Goal: Transaction & Acquisition: Purchase product/service

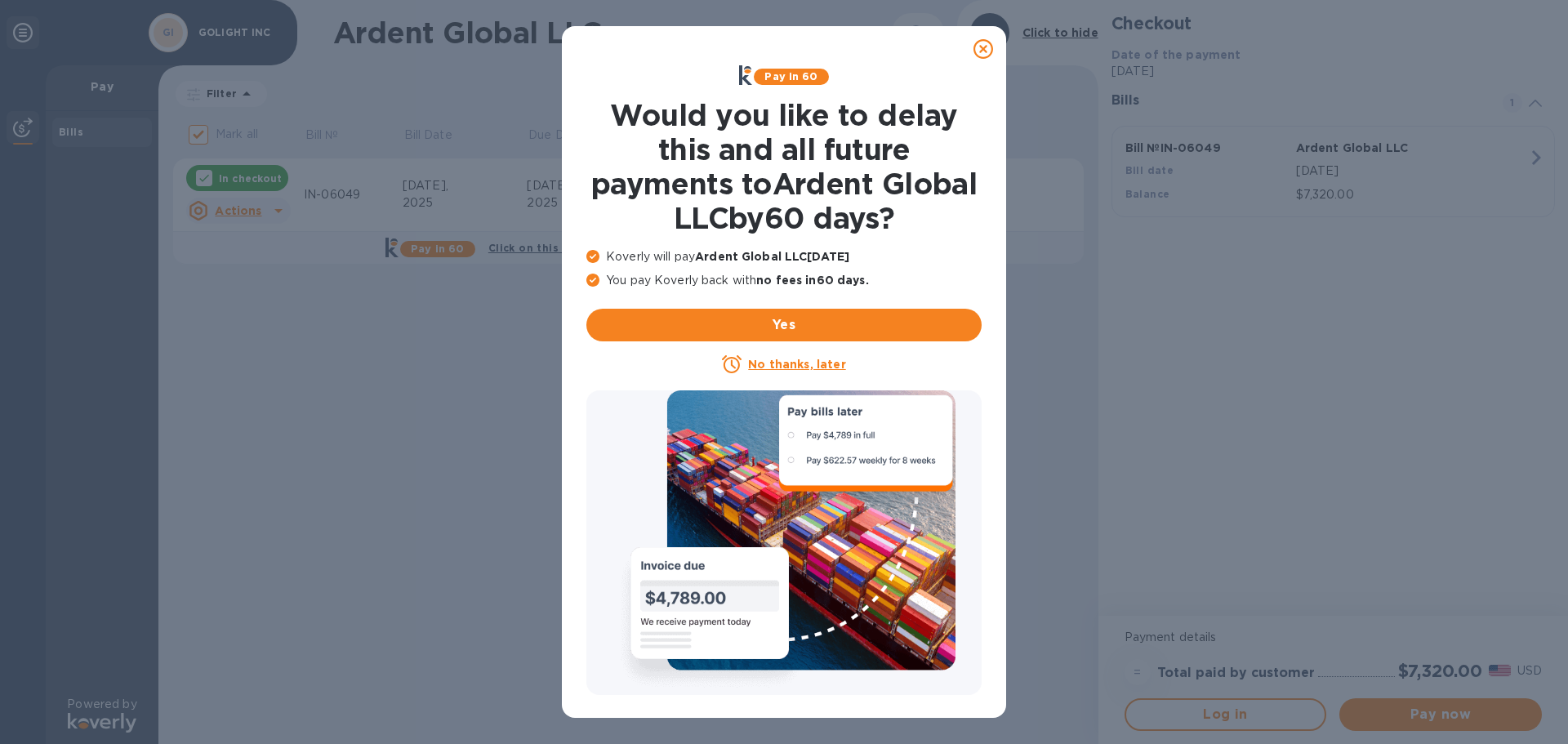
click at [988, 48] on icon at bounding box center [982, 48] width 19 height 20
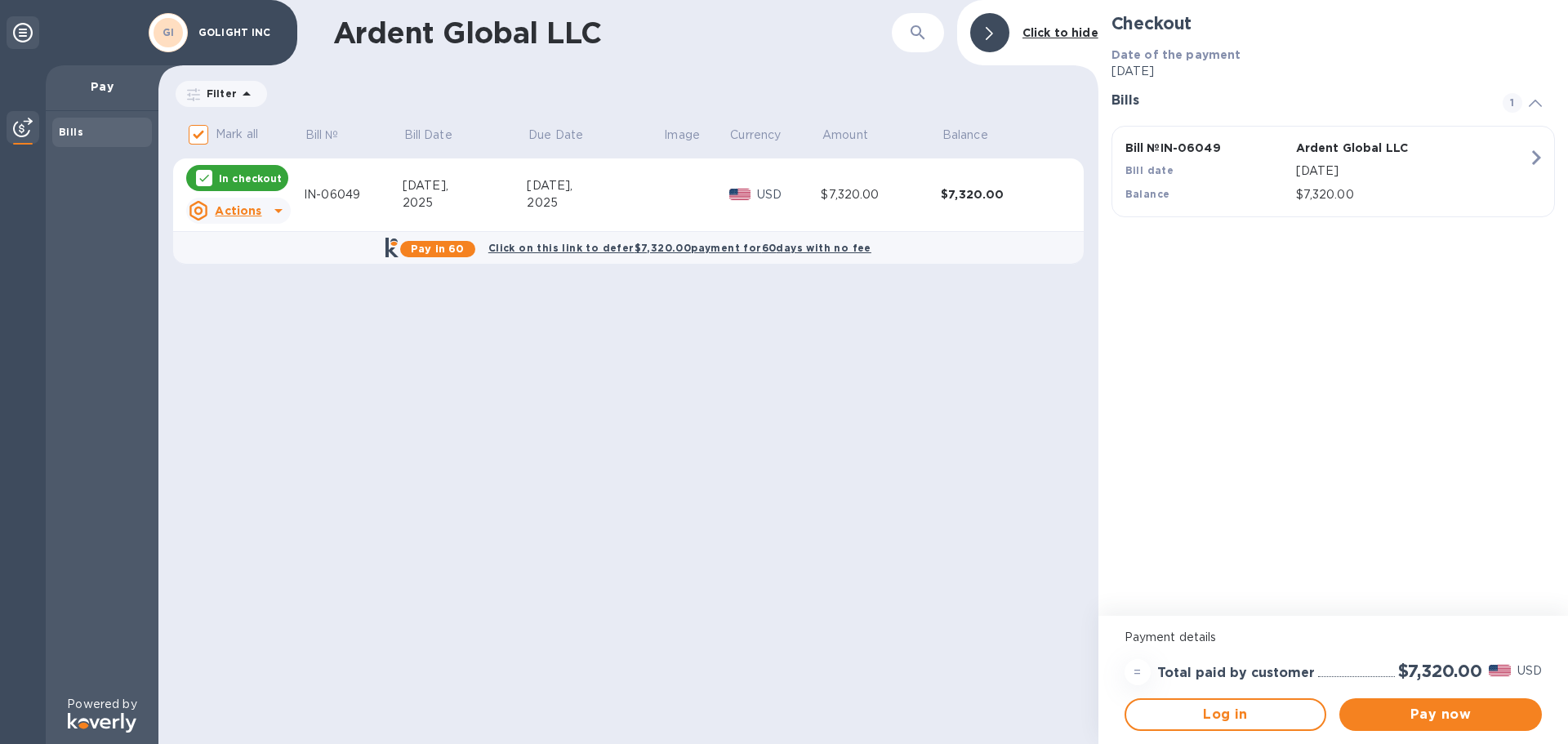
click at [257, 181] on p "In checkout" at bounding box center [251, 178] width 63 height 14
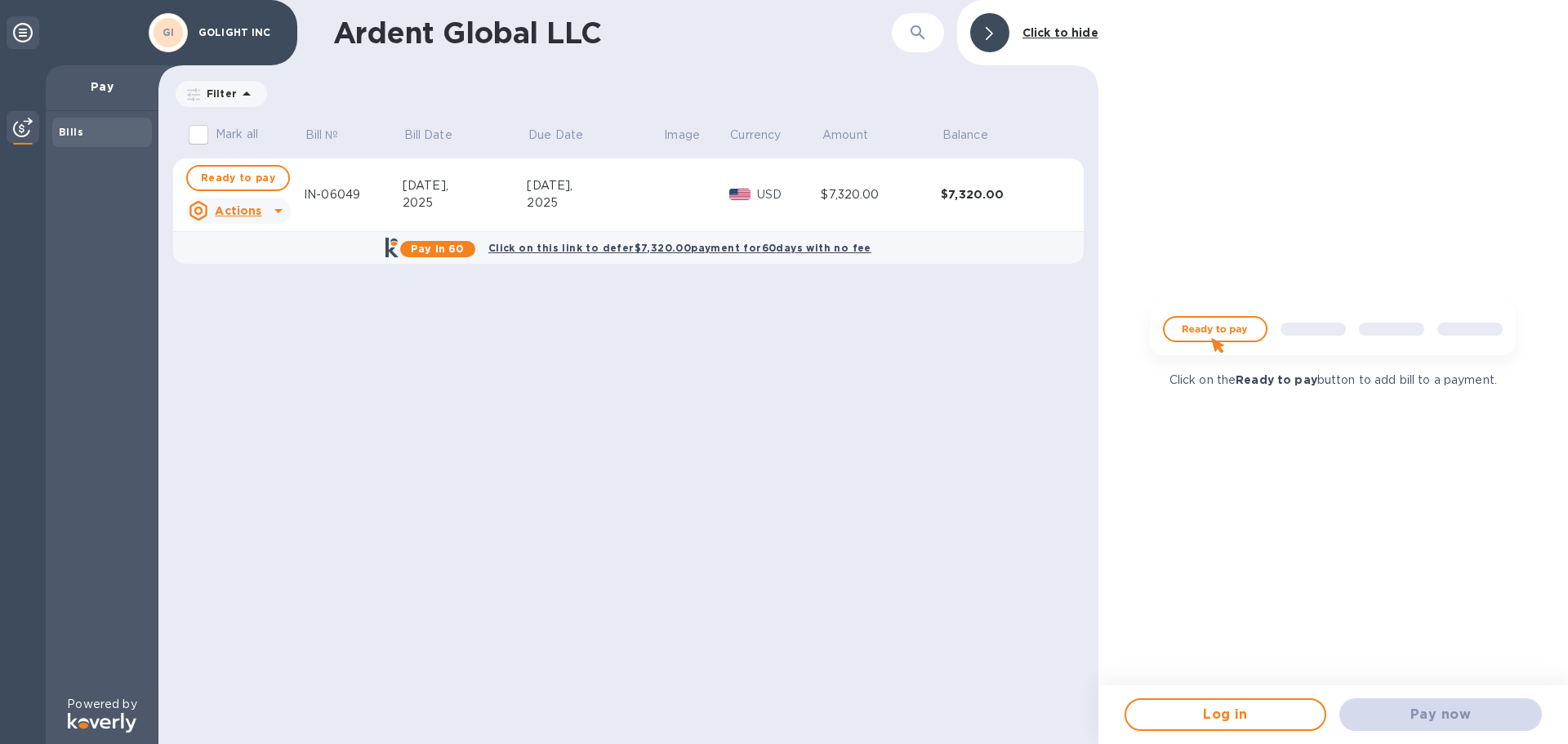
click at [257, 181] on span "Ready to pay" at bounding box center [238, 177] width 74 height 20
checkbox input "true"
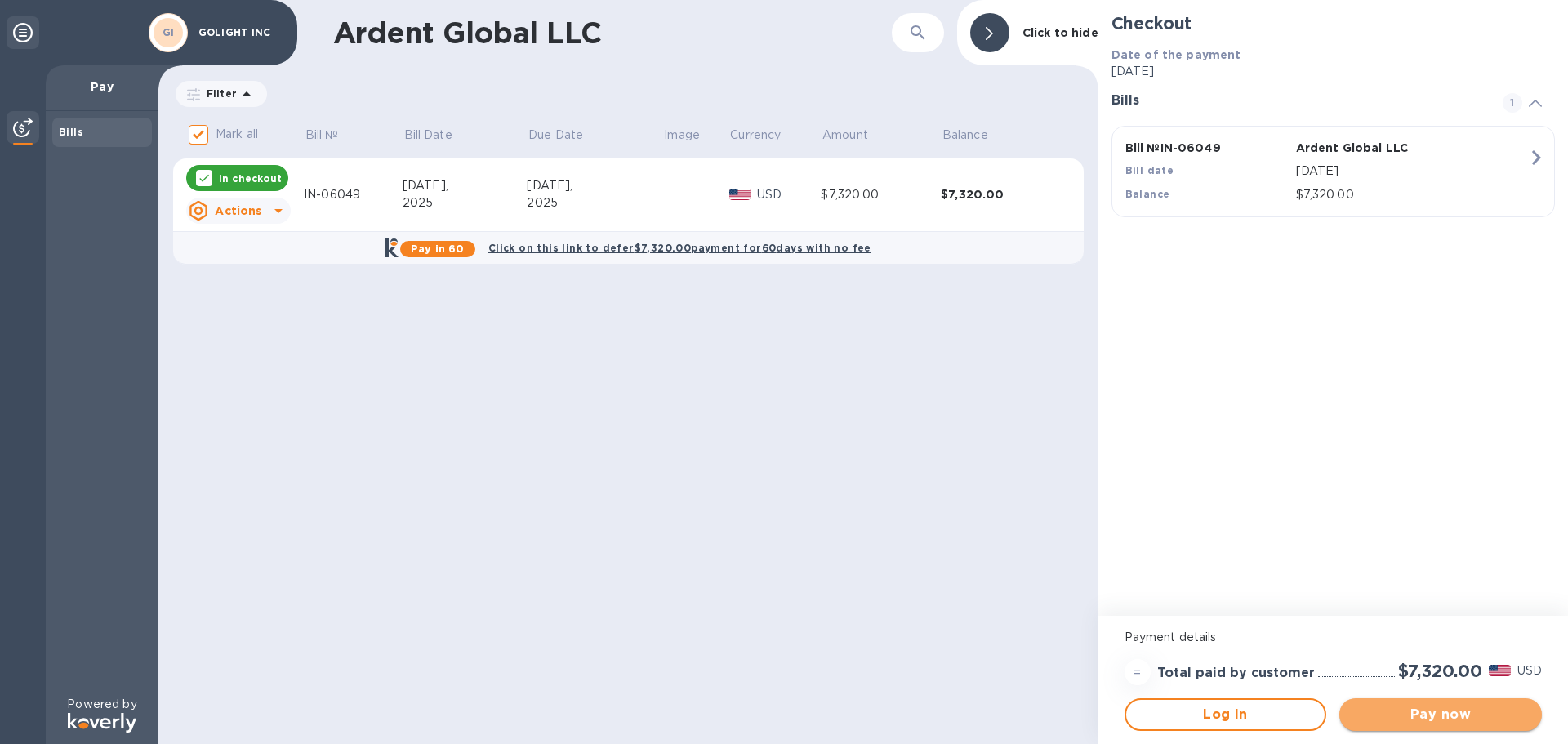
click at [1432, 708] on span "Pay now" at bounding box center [1440, 714] width 176 height 20
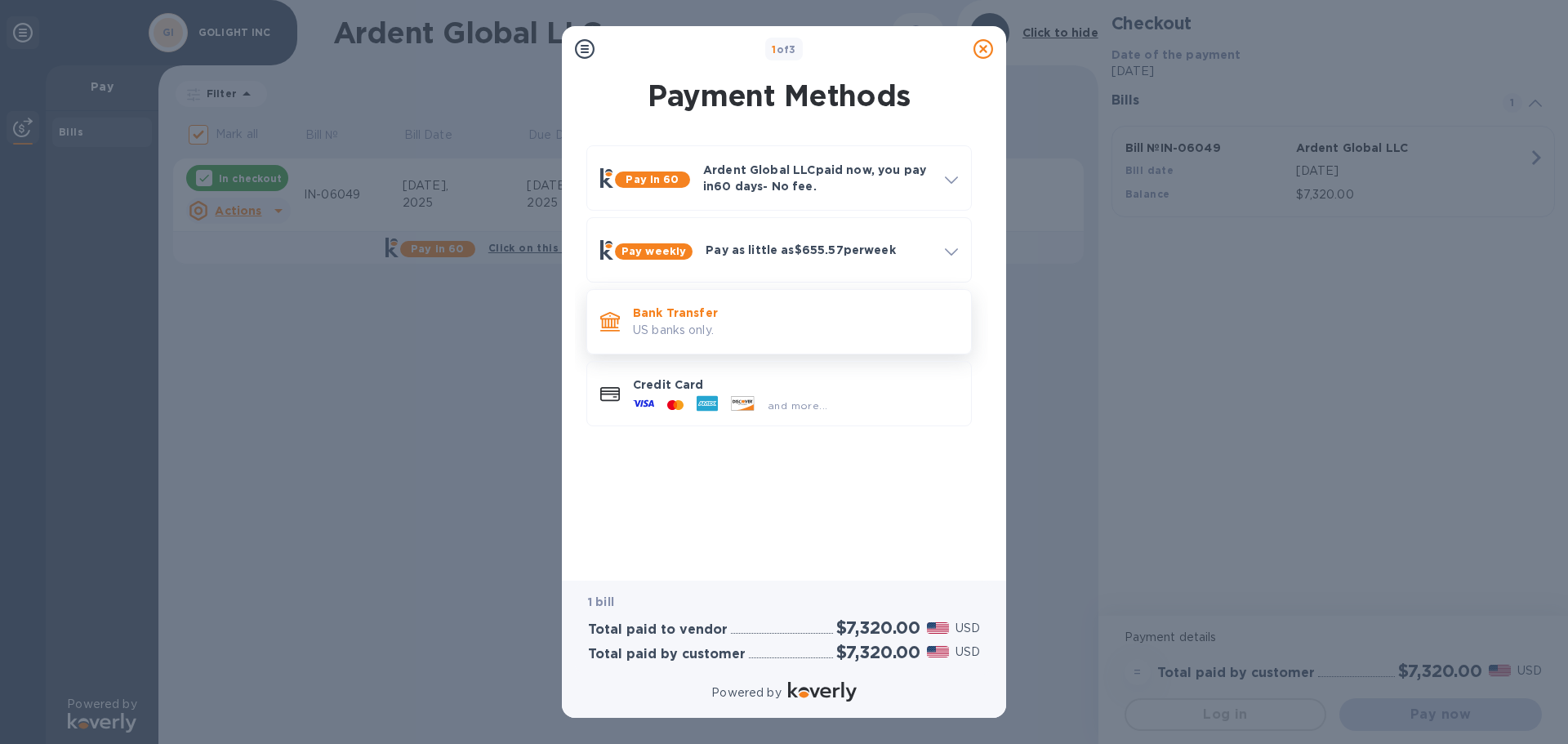
click at [724, 329] on p "US banks only." at bounding box center [796, 331] width 325 height 17
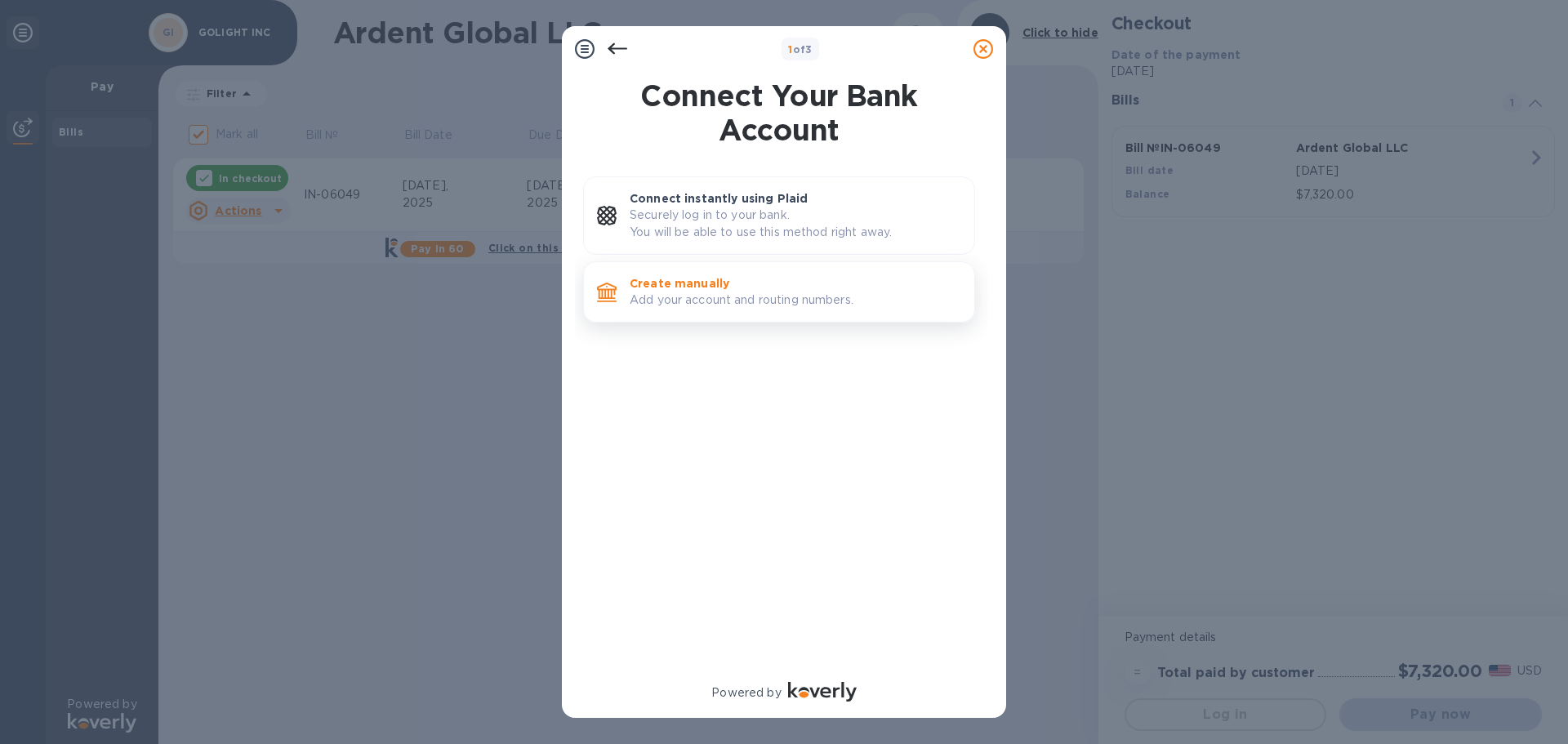
click at [748, 300] on p "Add your account and routing numbers." at bounding box center [795, 300] width 331 height 17
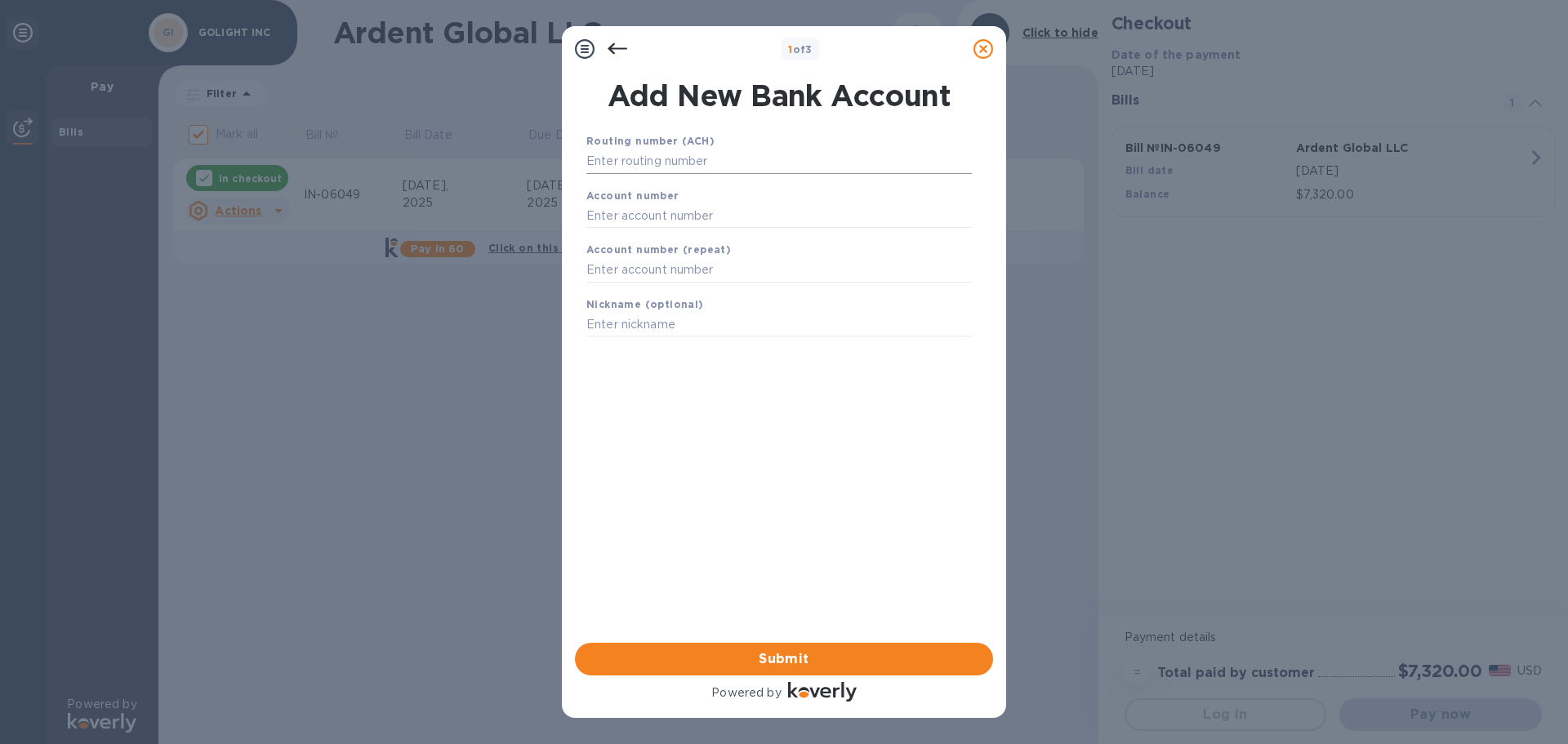
click at [638, 163] on input "text" at bounding box center [778, 162] width 385 height 24
type input "104100783"
type input "9"
type input "800953"
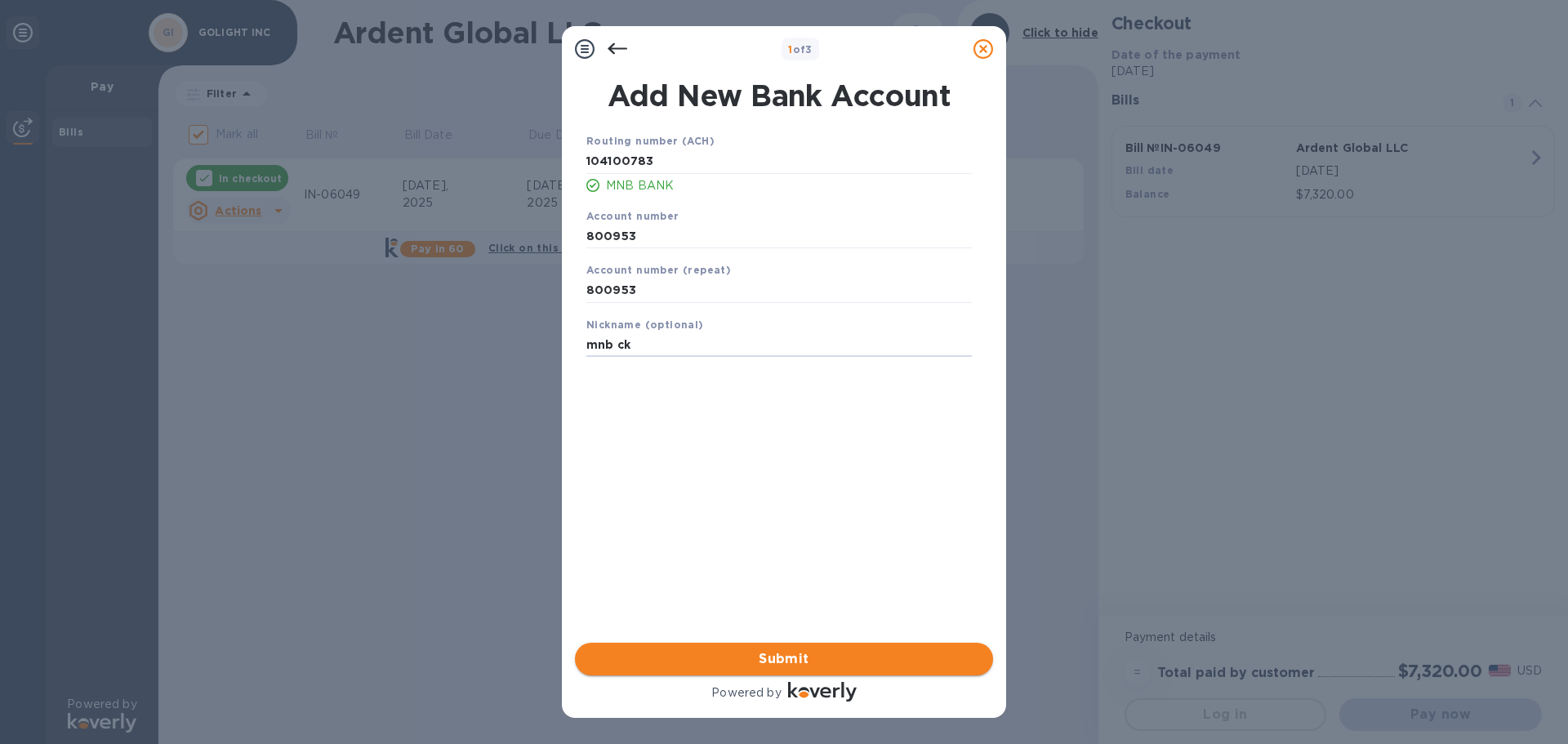
type input "mnb ck"
click at [783, 648] on button "Submit" at bounding box center [784, 659] width 418 height 33
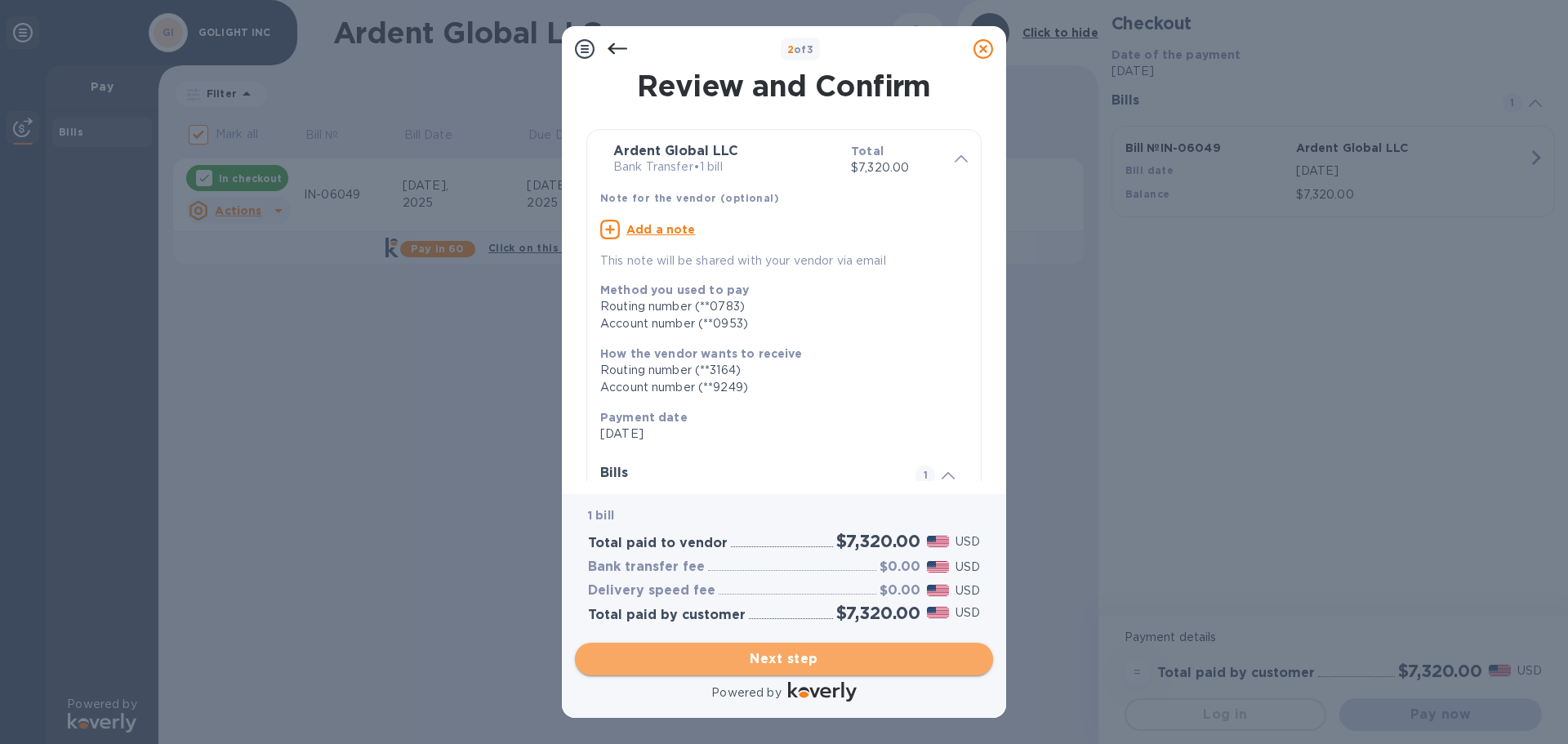
click at [836, 659] on span "Next step" at bounding box center [784, 659] width 392 height 20
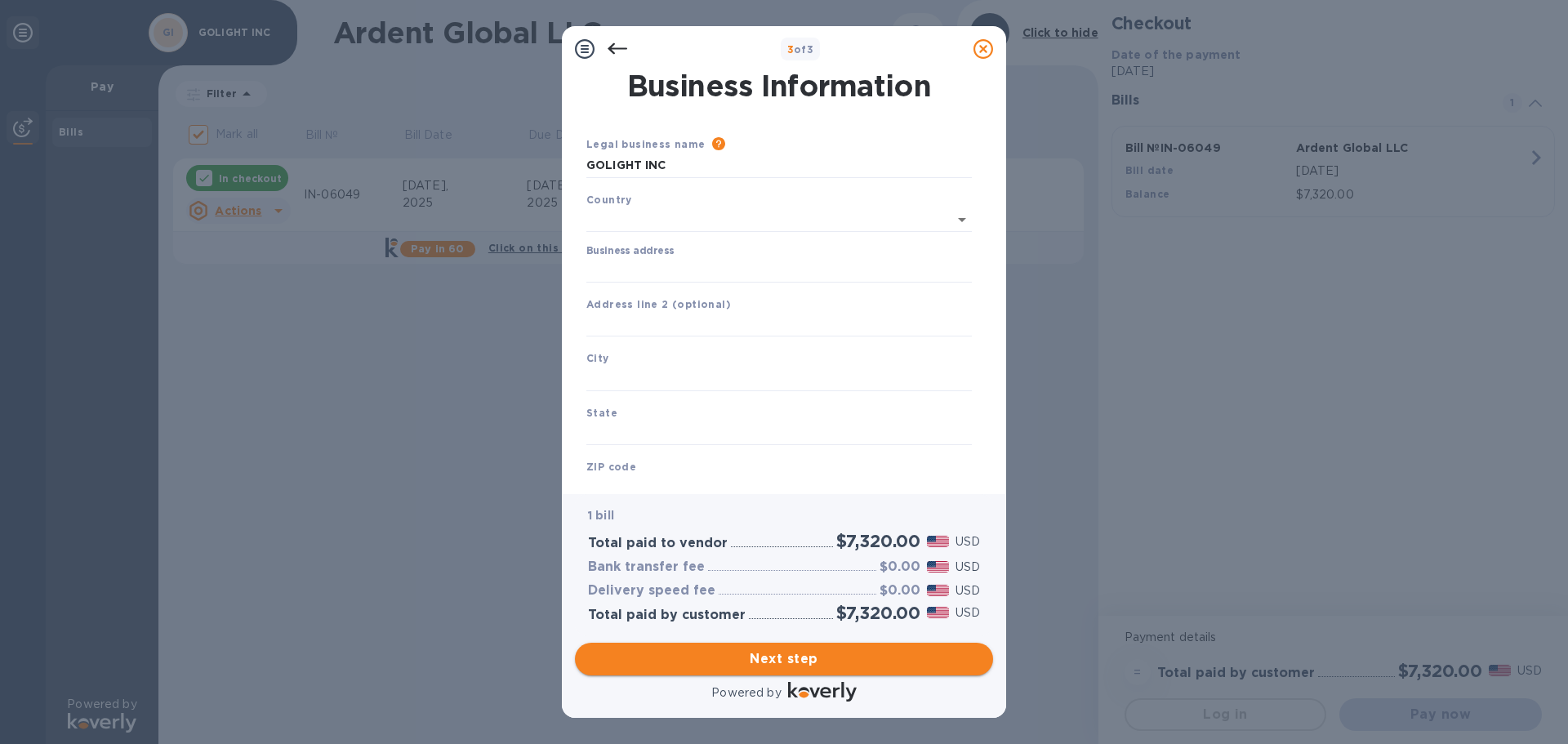
type input "[GEOGRAPHIC_DATA]"
click at [620, 270] on input "Business address" at bounding box center [778, 267] width 385 height 24
type input "[STREET_ADDRESS]"
click at [631, 365] on input "text" at bounding box center [778, 375] width 385 height 24
type input "[PERSON_NAME]"
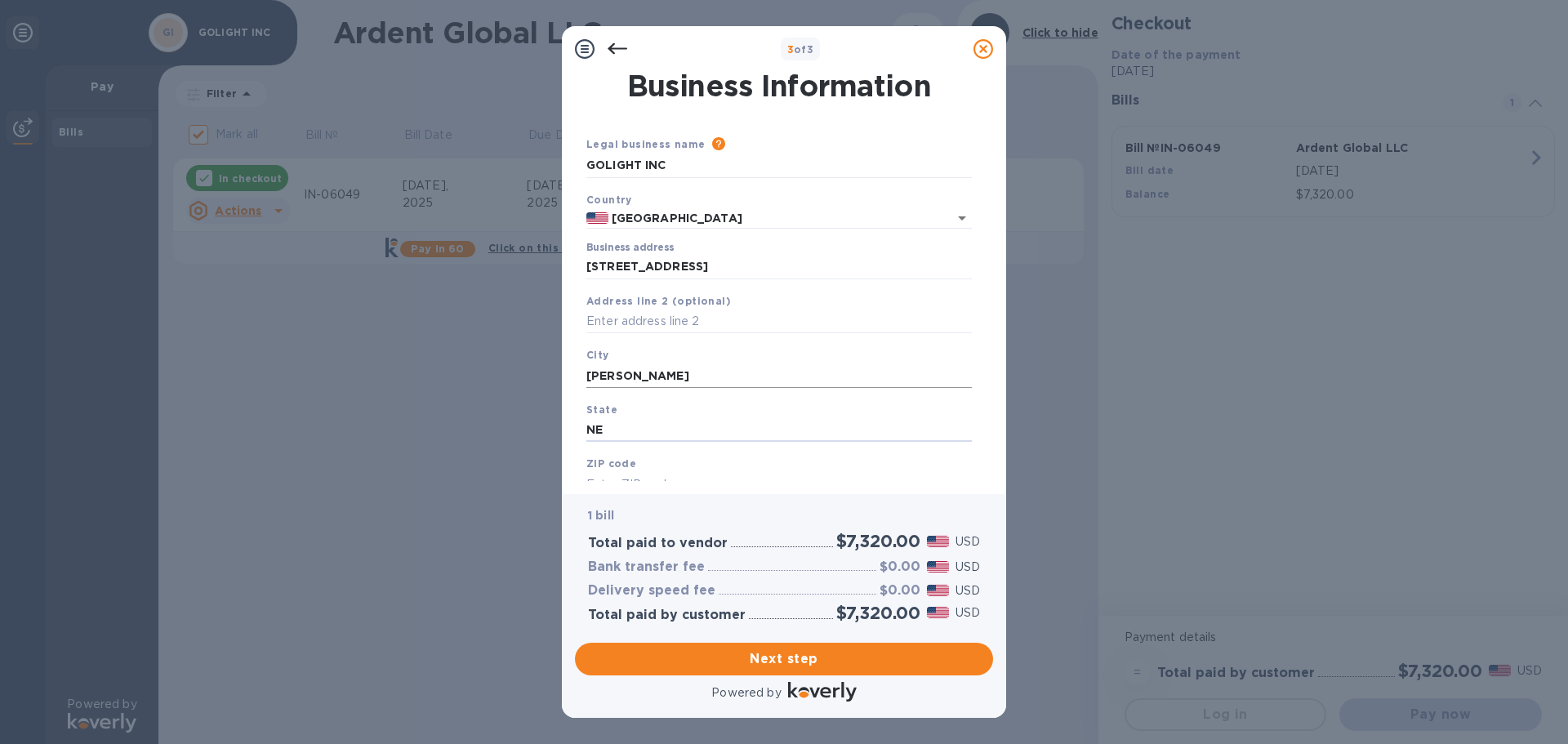
type input "NE"
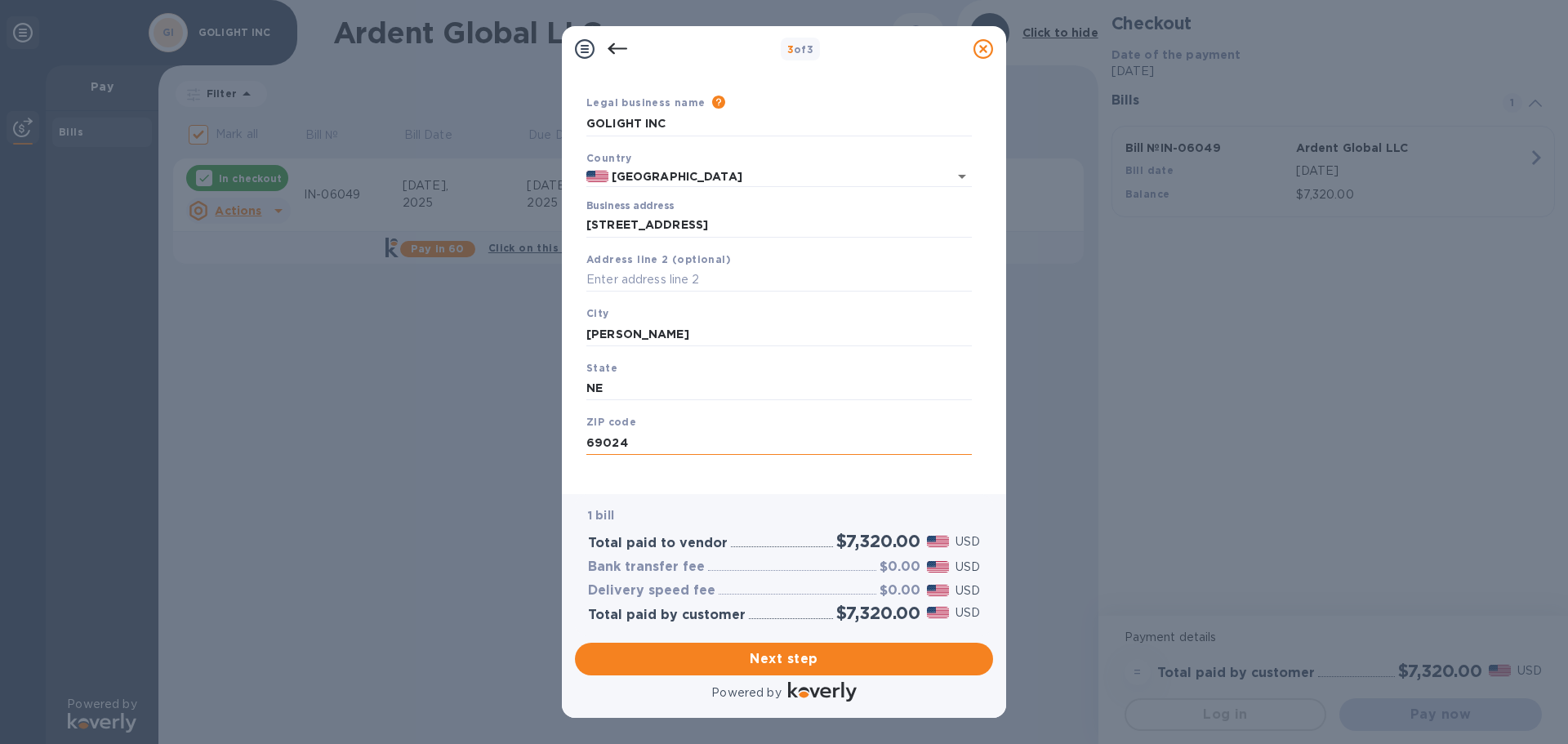
scroll to position [55, 0]
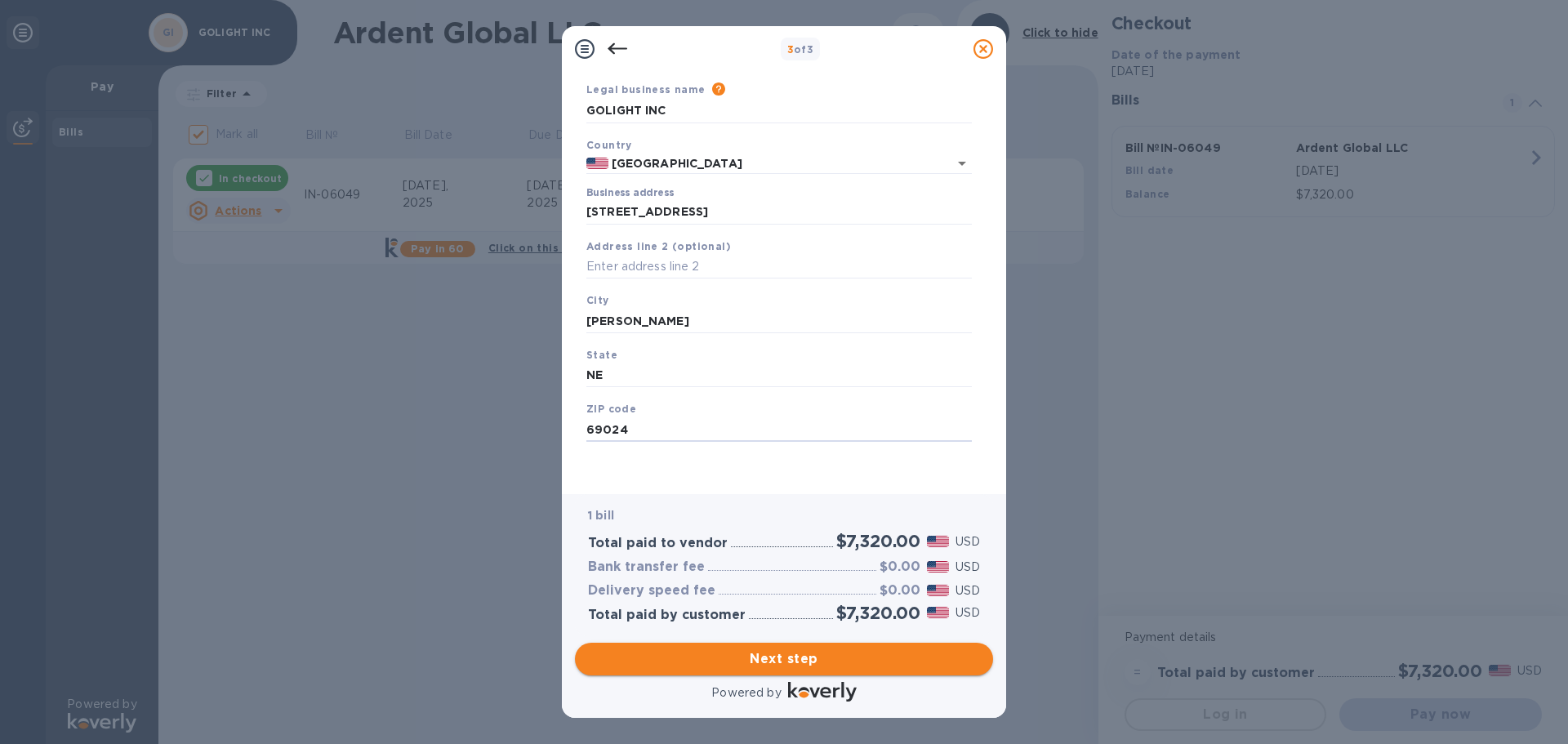
type input "69024"
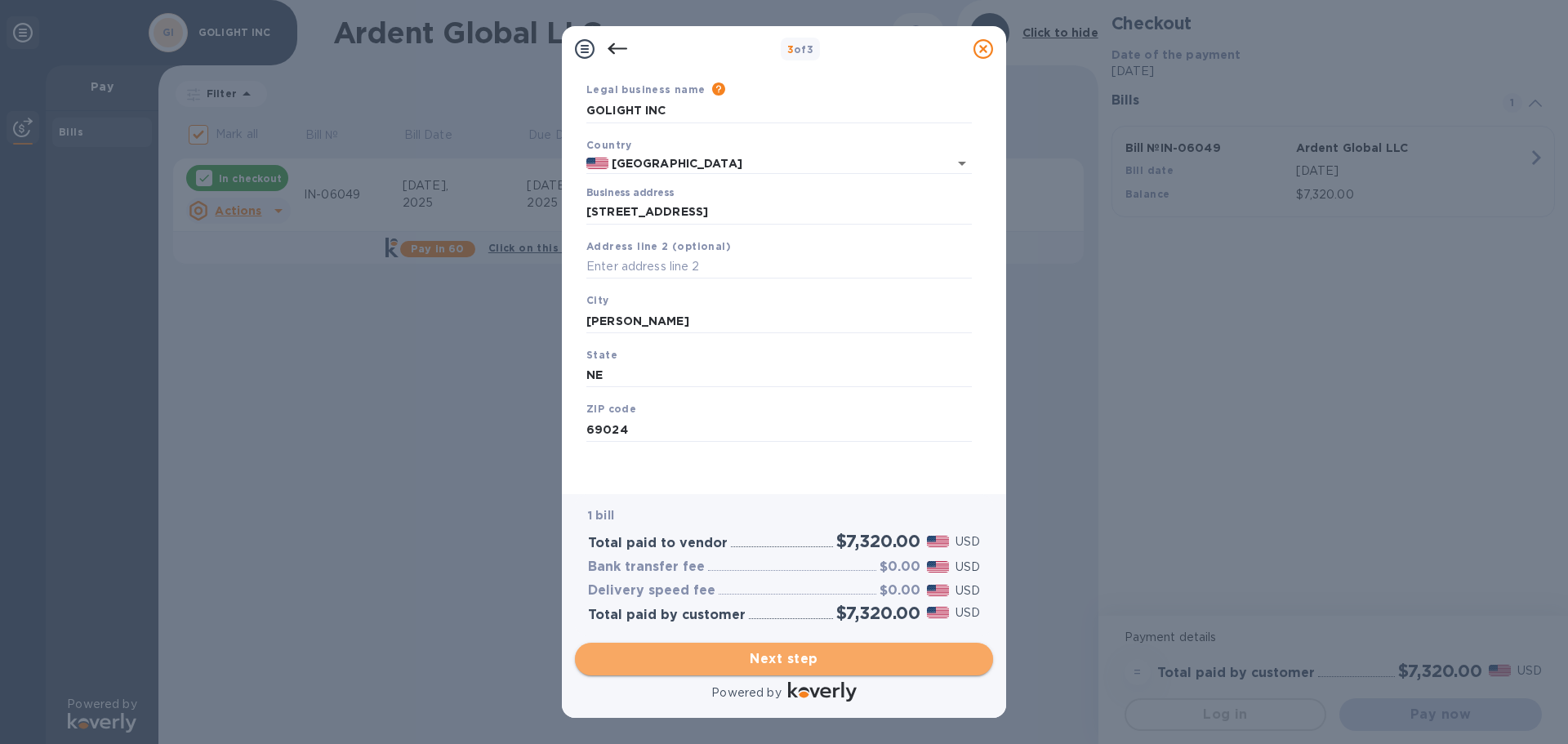
click at [790, 660] on span "Next step" at bounding box center [784, 659] width 392 height 20
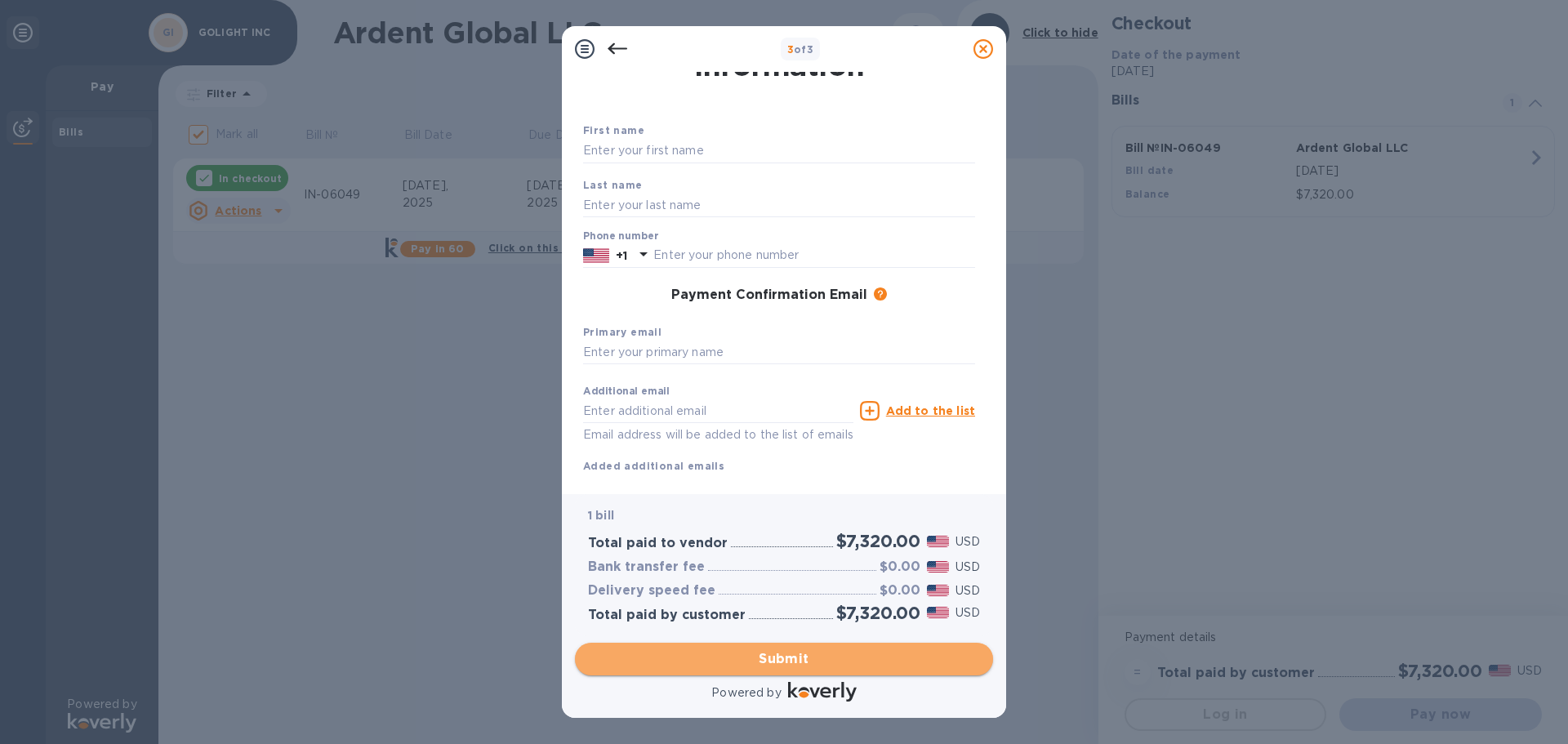
click at [787, 647] on button "Submit" at bounding box center [784, 659] width 418 height 33
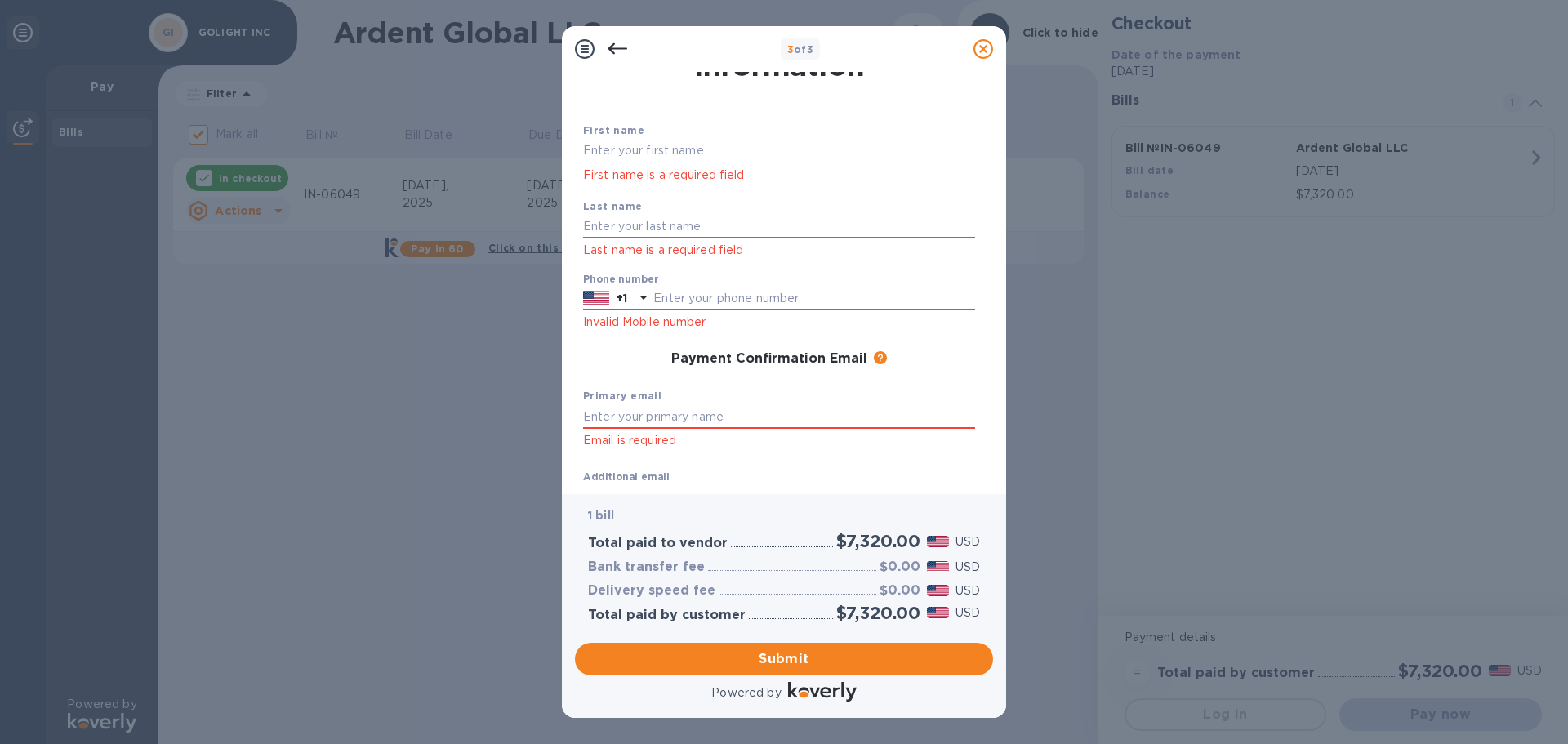
click at [623, 153] on input "text" at bounding box center [779, 151] width 392 height 24
type input "[PERSON_NAME]"
type input "Davidson"
type input "[EMAIL_ADDRESS][DOMAIN_NAME]"
click at [667, 296] on input "text" at bounding box center [814, 299] width 322 height 24
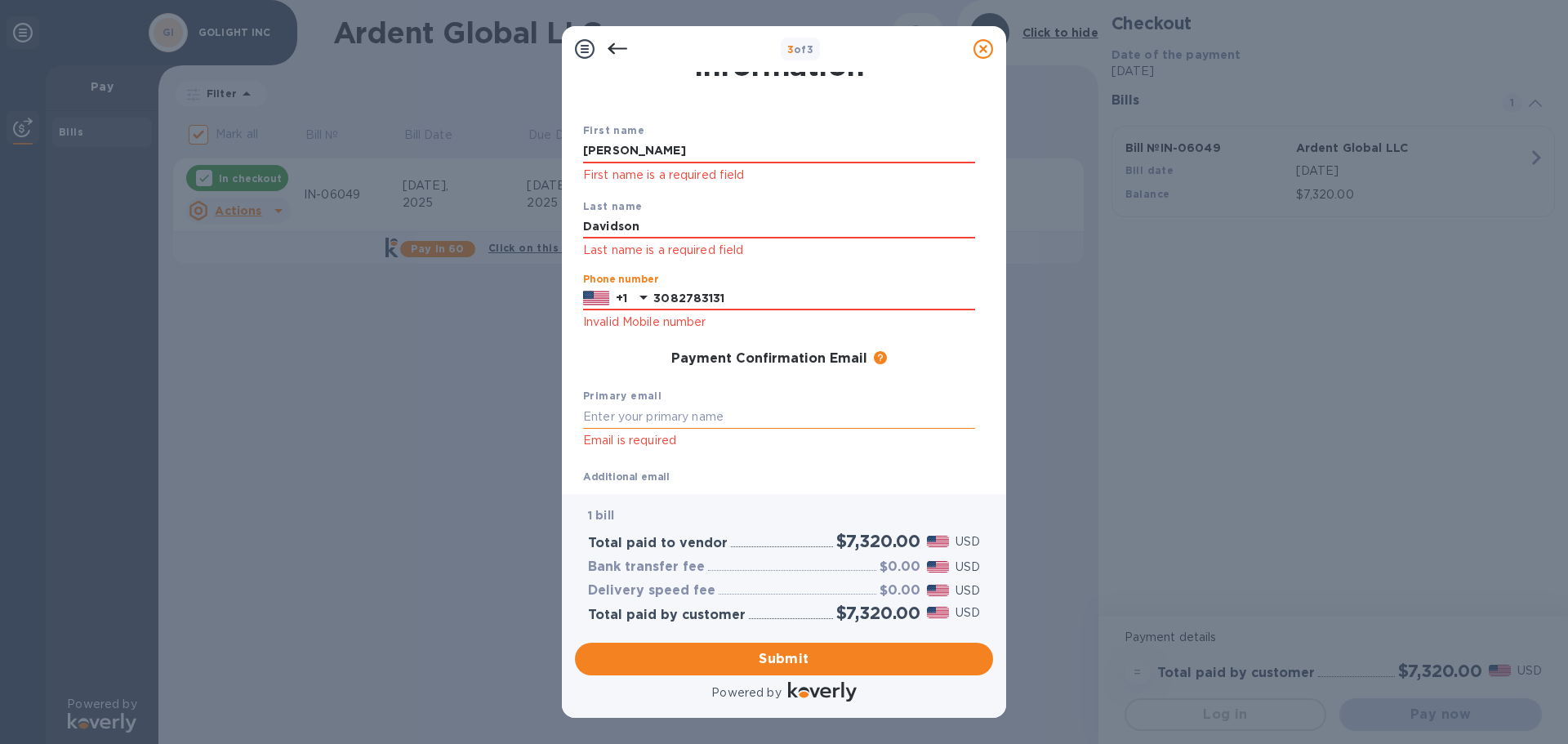
type input "3082783131"
click at [651, 416] on input "text" at bounding box center [779, 416] width 392 height 24
type input "[EMAIL_ADDRESS][DOMAIN_NAME]"
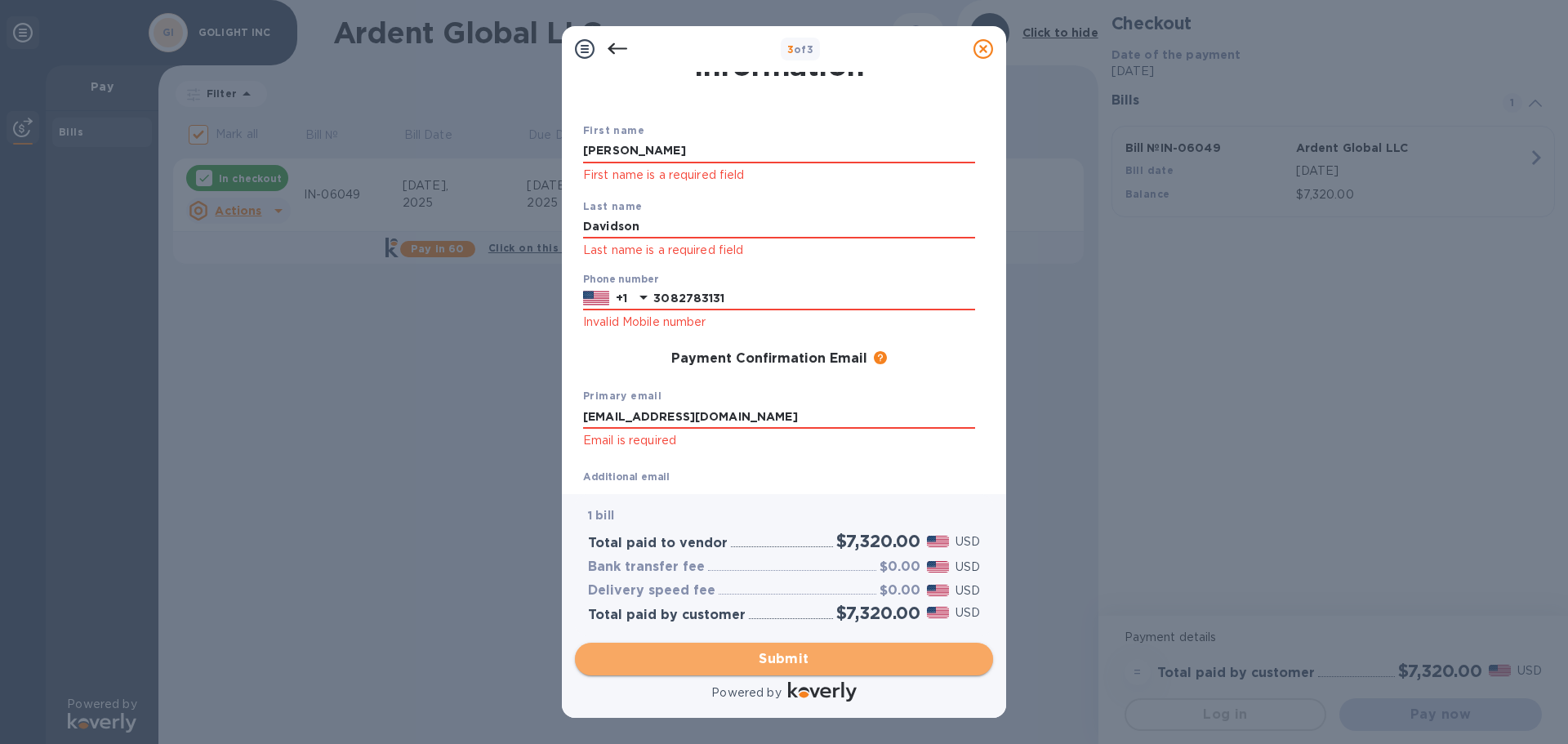
click at [771, 652] on span "Submit" at bounding box center [784, 659] width 392 height 20
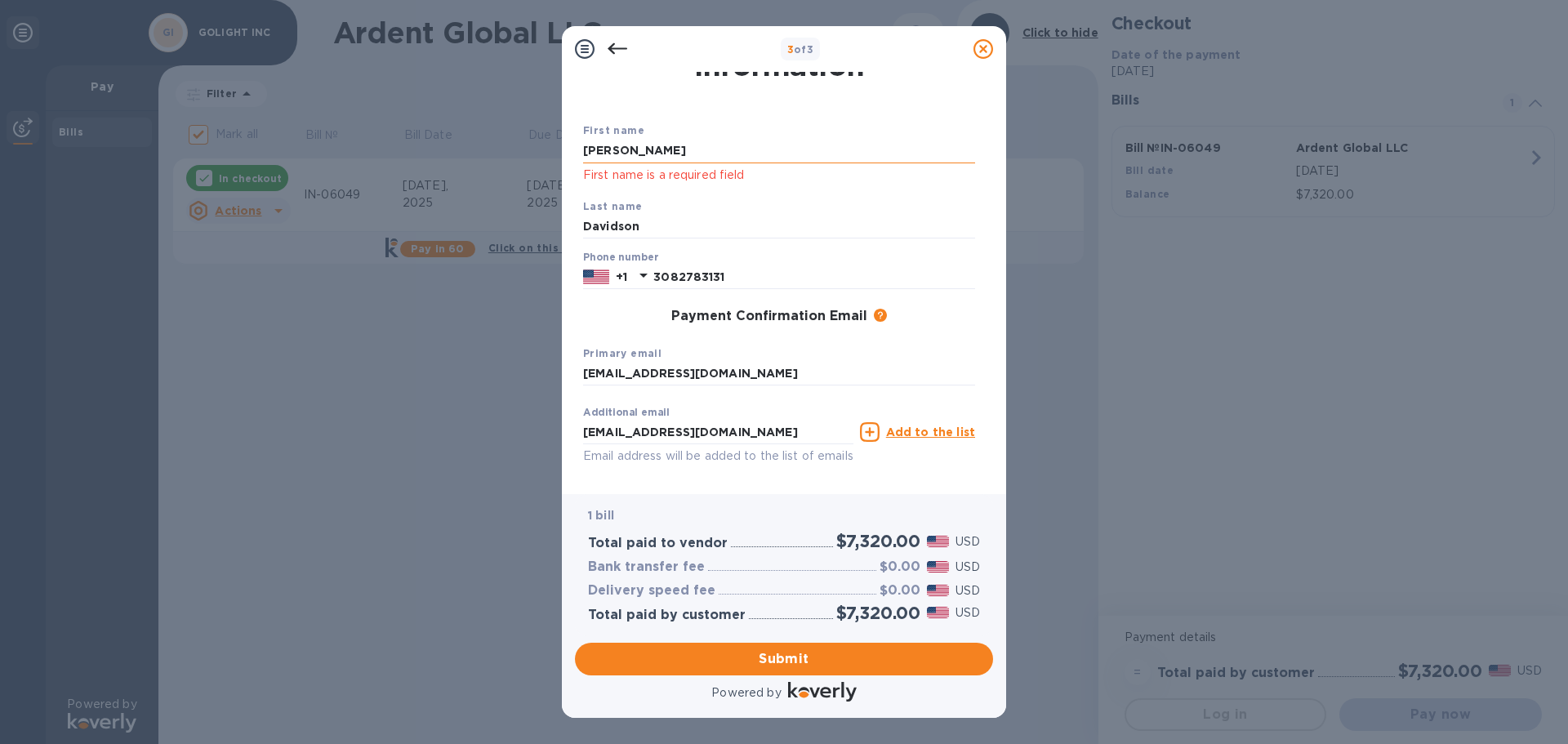
click at [661, 156] on input "[PERSON_NAME]" at bounding box center [779, 151] width 392 height 24
click at [662, 244] on div "Last name [PERSON_NAME]" at bounding box center [779, 218] width 405 height 55
click at [677, 233] on input "Davidson" at bounding box center [779, 227] width 392 height 24
click at [613, 152] on input "[PERSON_NAME]" at bounding box center [779, 151] width 392 height 24
click button "Submit" at bounding box center [0, 0] width 0 height 0
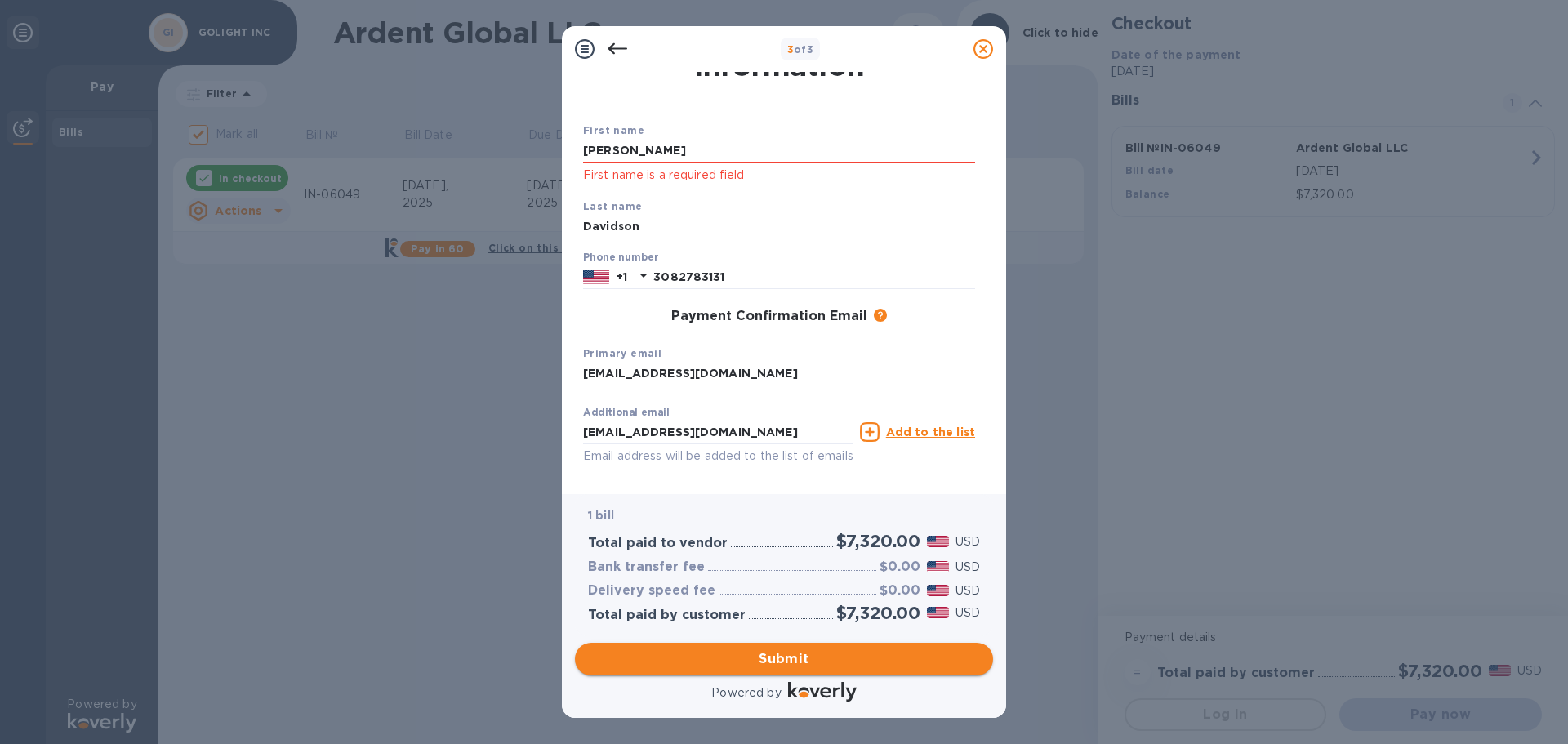
click at [811, 654] on span "Submit" at bounding box center [784, 659] width 392 height 20
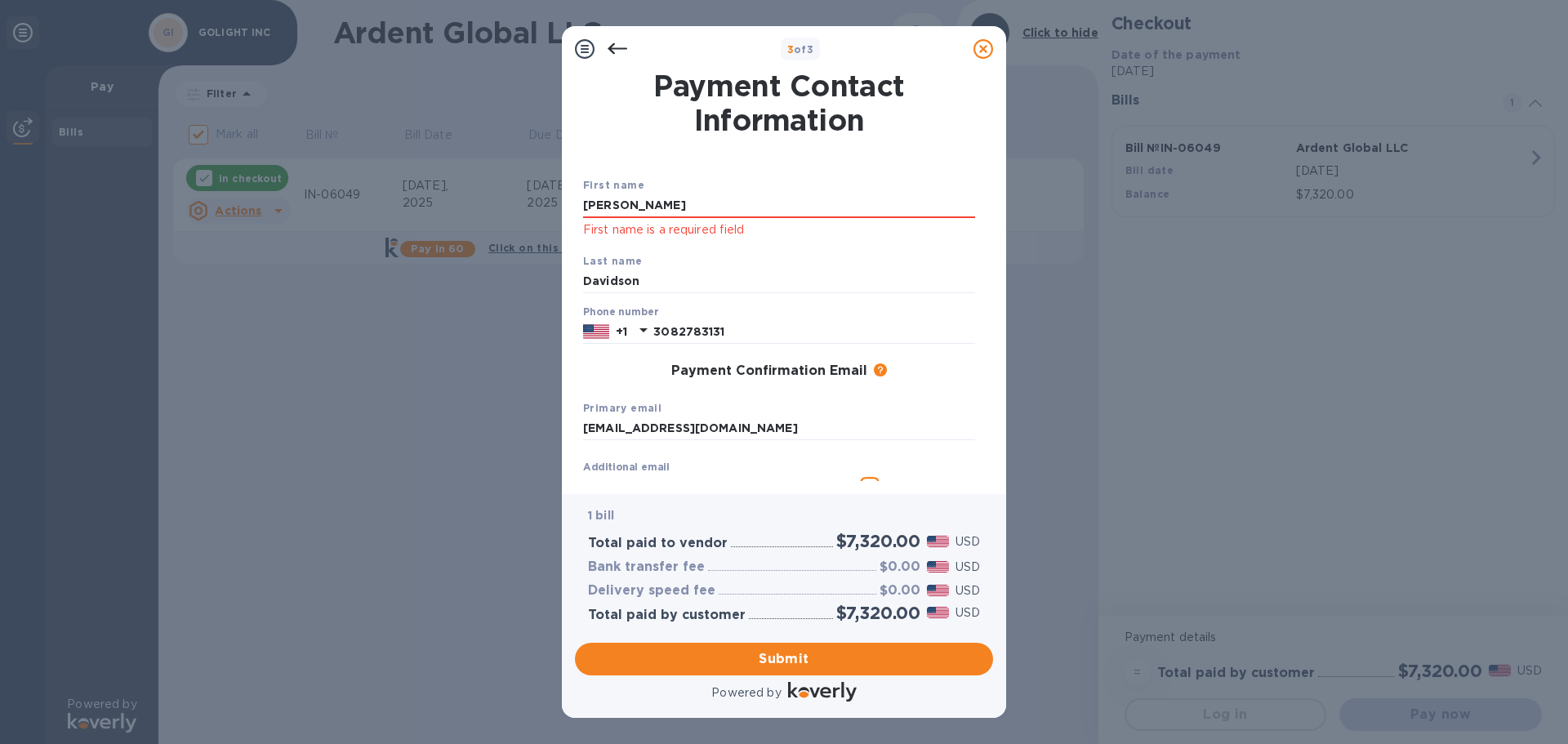
click at [654, 184] on div "First name [PERSON_NAME] First name is a required field" at bounding box center [779, 208] width 405 height 76
click at [641, 194] on input "[PERSON_NAME]" at bounding box center [779, 205] width 392 height 24
drag, startPoint x: 616, startPoint y: 202, endPoint x: 521, endPoint y: 201, distance: 95.0
click at [521, 201] on div "3 of 3 Payment Contact Information First name [PERSON_NAME] First name is a req…" at bounding box center [784, 372] width 1568 height 744
type input "[PERSON_NAME]"
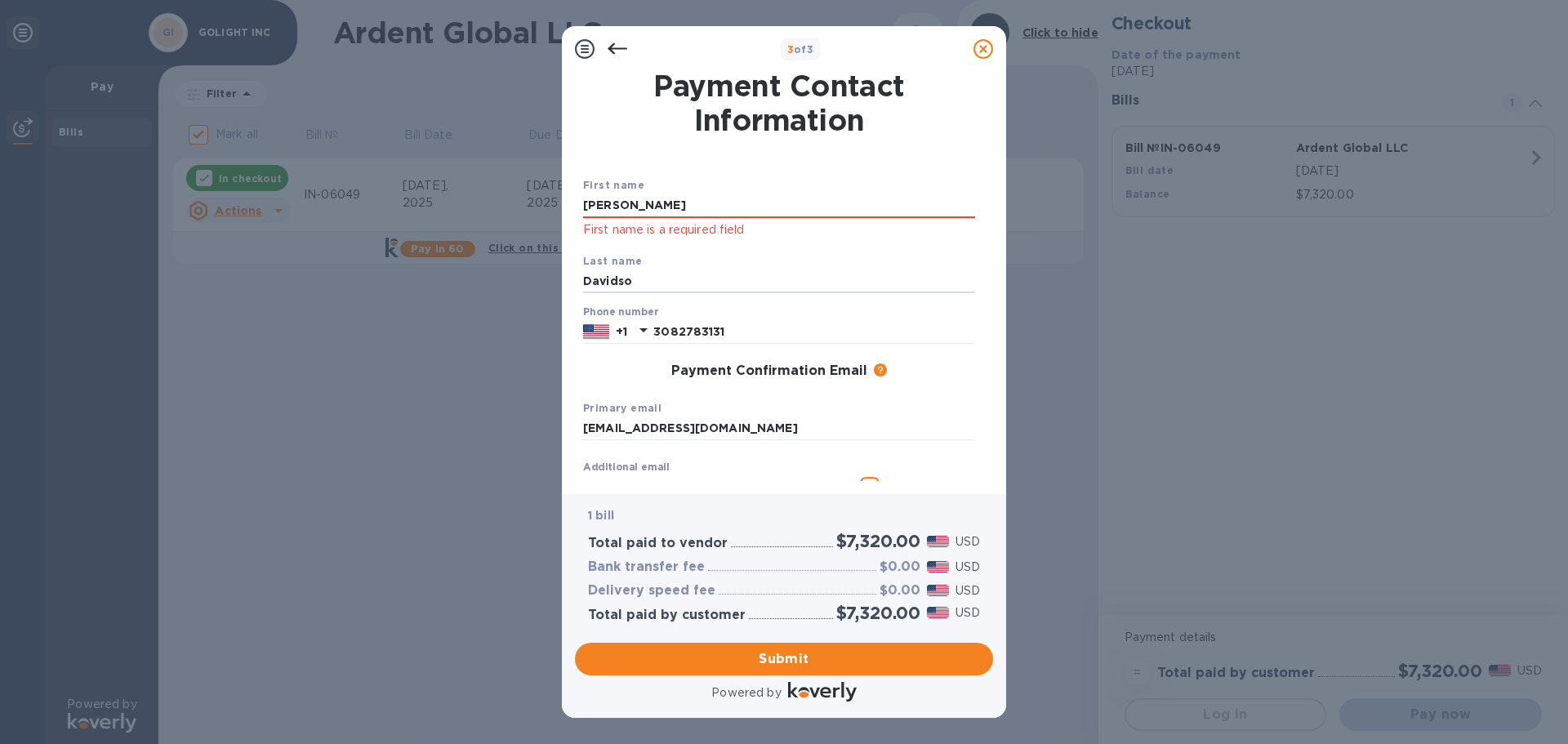
type input "Davidson"
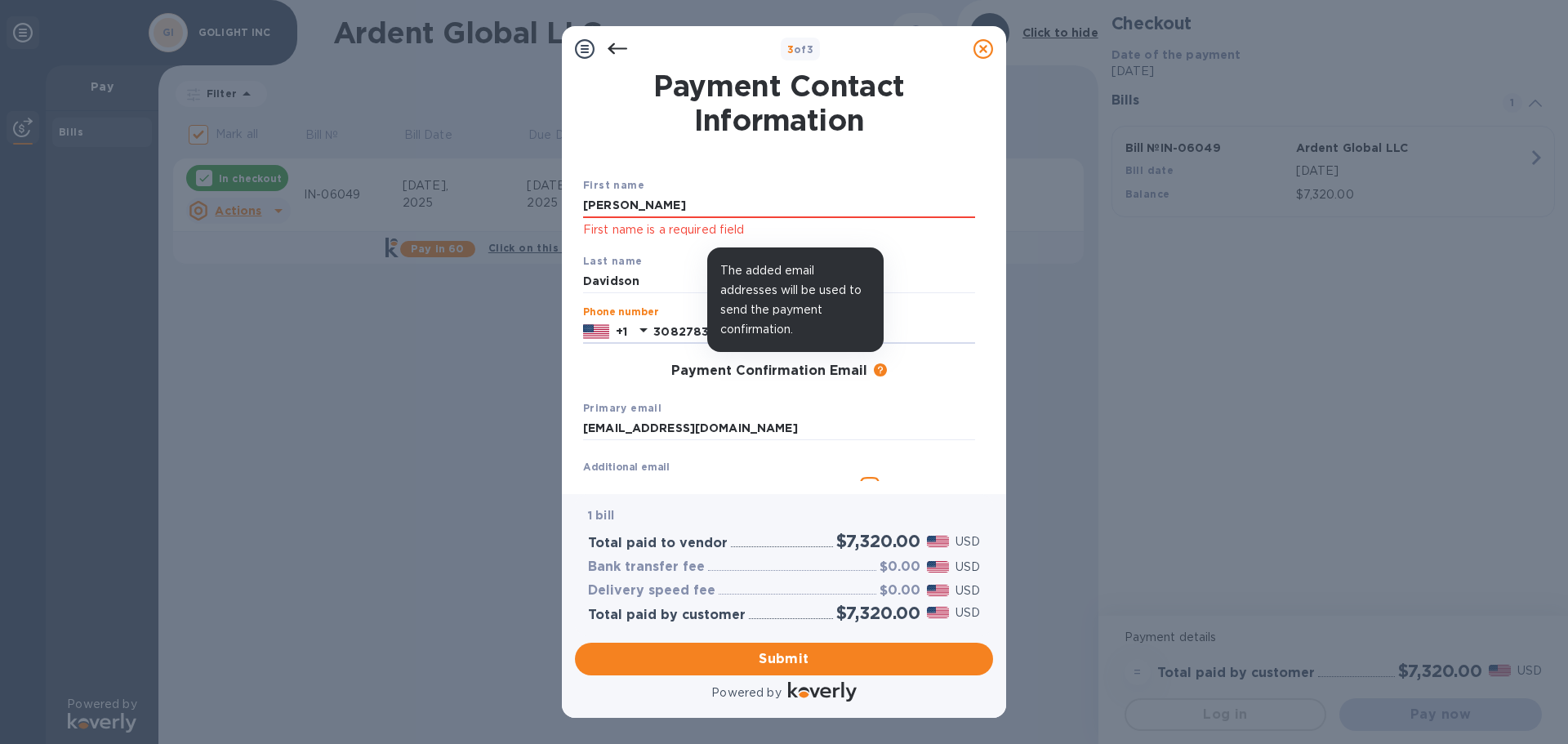
click at [900, 377] on div "Payment Confirmation Email" at bounding box center [779, 372] width 392 height 17
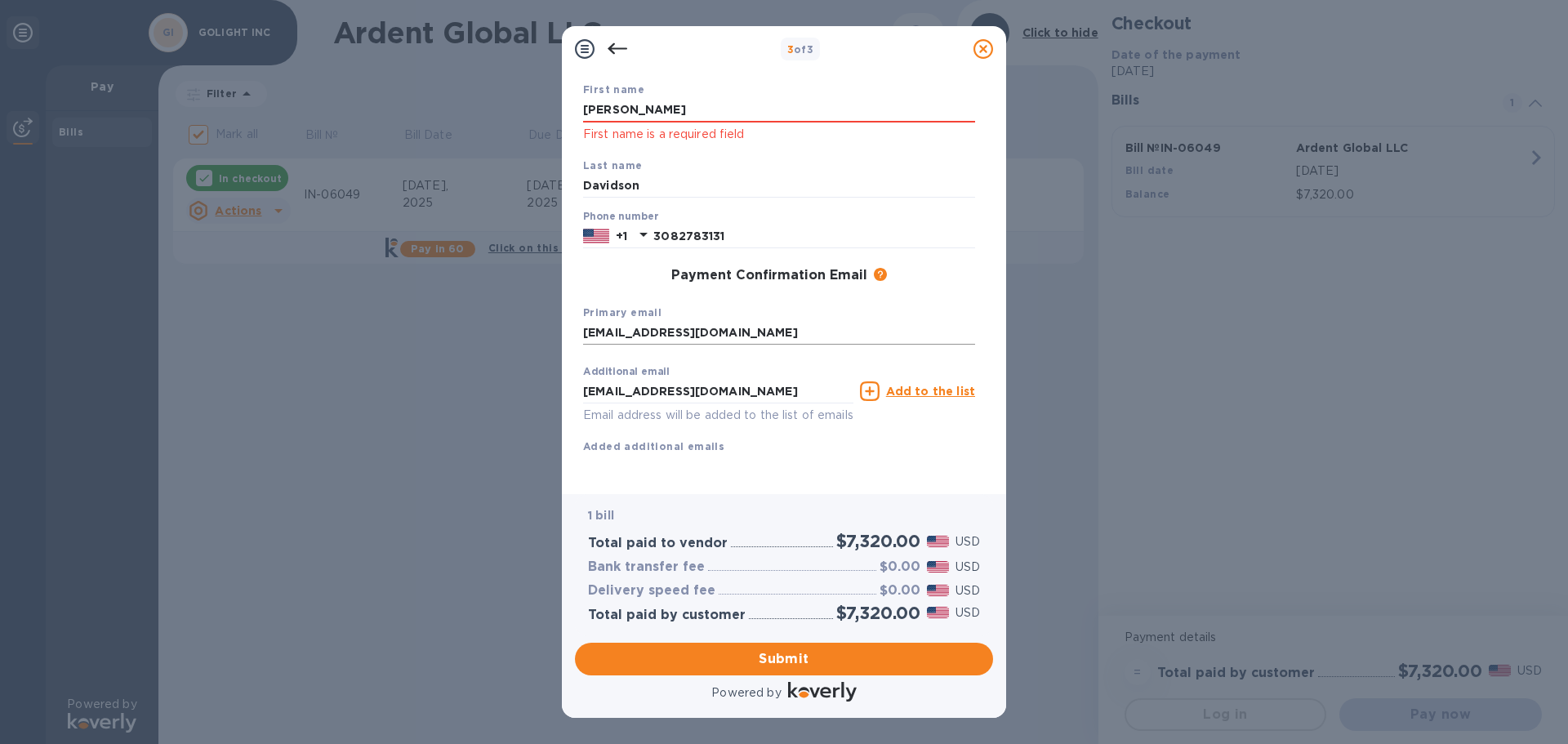
scroll to position [114, 0]
click at [777, 658] on span "Submit" at bounding box center [784, 659] width 392 height 20
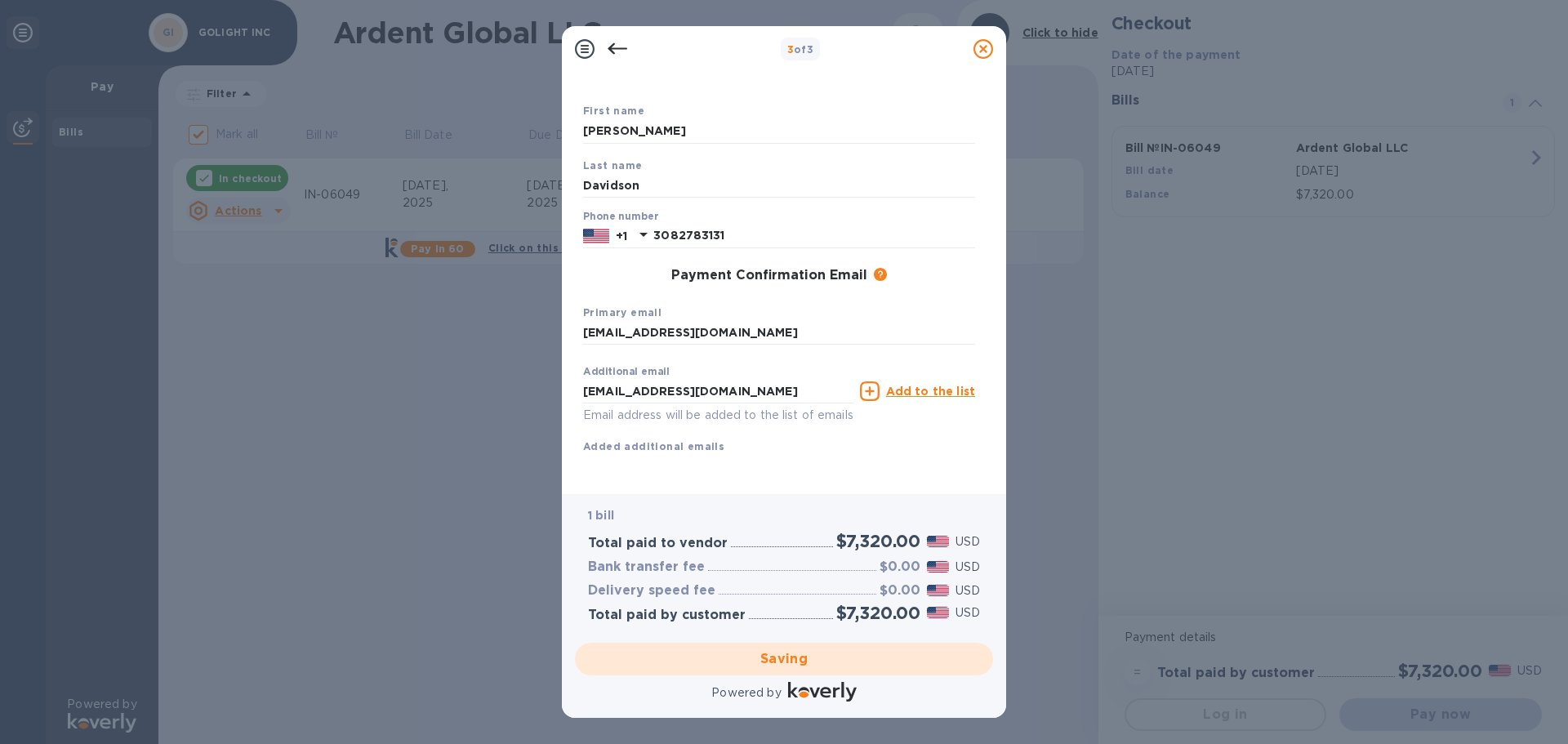
checkbox input "false"
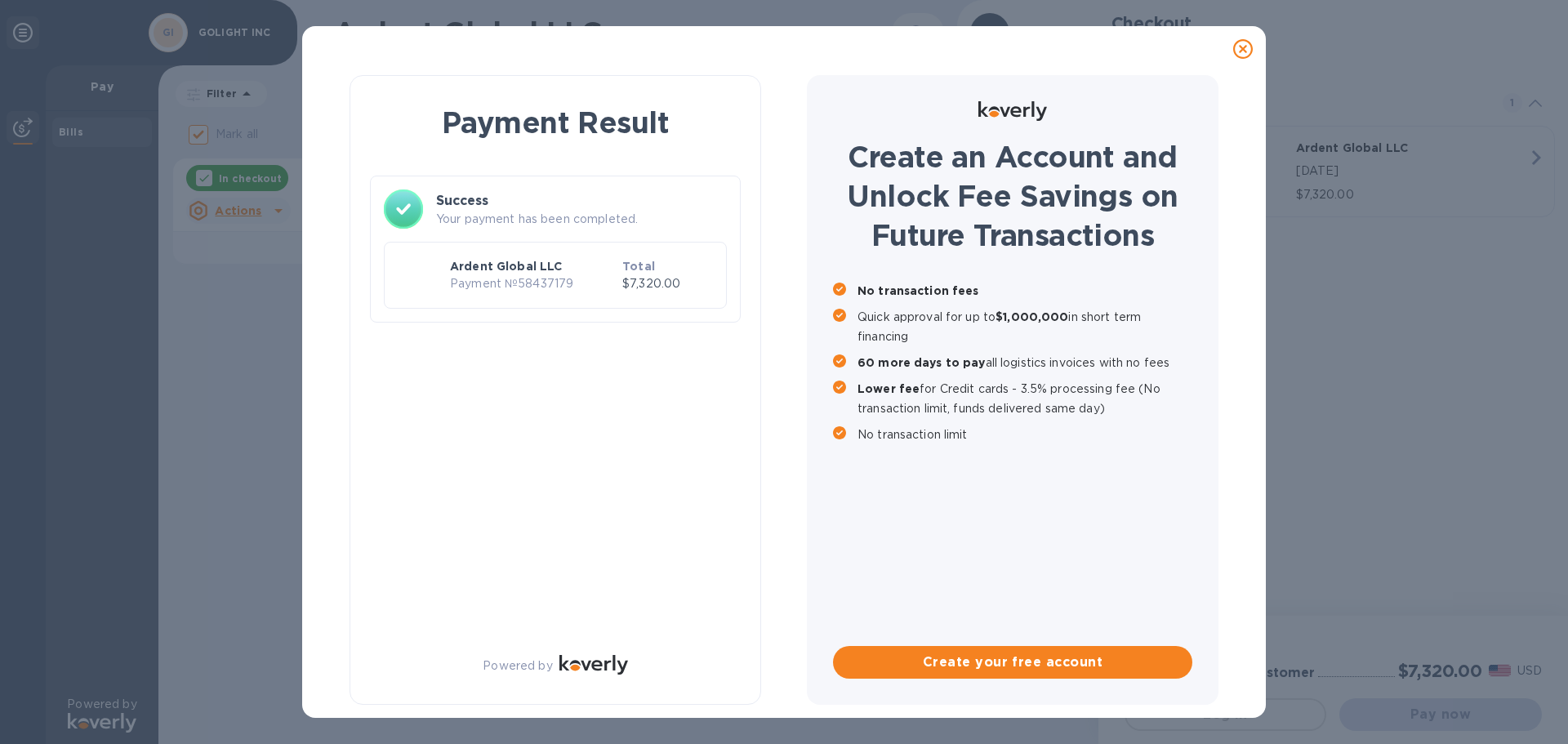
scroll to position [0, 0]
